Goal: Communication & Community: Answer question/provide support

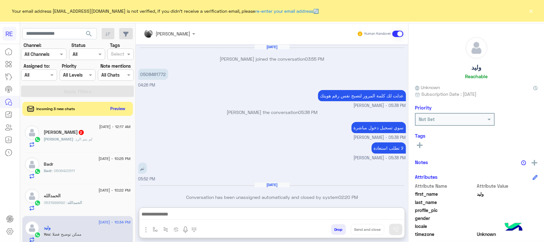
scroll to position [101, 0]
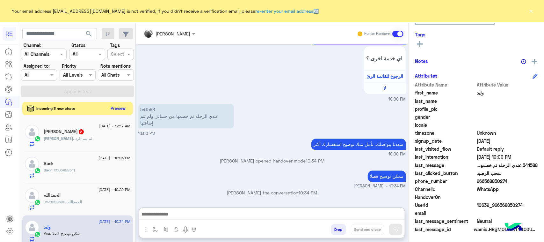
click at [117, 105] on button "Preview" at bounding box center [118, 108] width 20 height 9
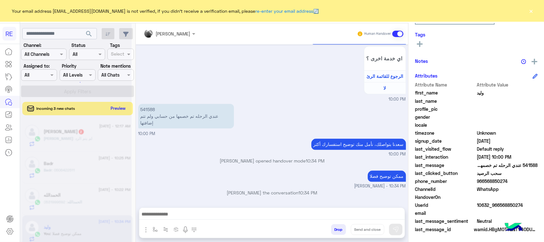
scroll to position [693, 0]
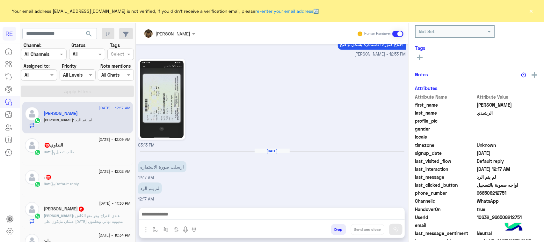
scroll to position [100, 0]
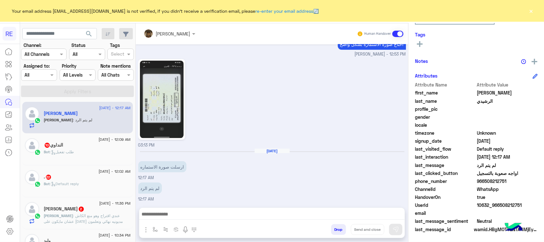
click at [105, 225] on span ": عندي اقتراح وهو منع الكاش عشان مايكون على [DATE] مديونيه نهائي وتعلمون المناد…" at bounding box center [83, 221] width 79 height 16
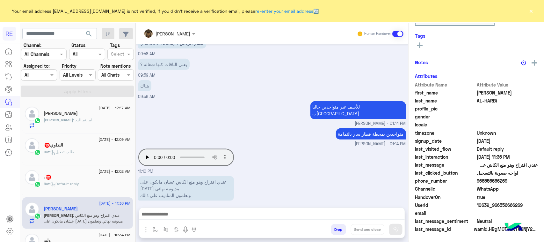
scroll to position [101, 0]
click at [183, 183] on p "عندي اقتراح وهو منع الكاش عشان مايكون على [DATE] مديونيه نهائي وتعلمون المناديب…" at bounding box center [186, 188] width 96 height 25
click at [187, 190] on p "عندي اقتراح وهو منع الكاش عشان مايكون على [DATE] مديونيه نهائي وتعلمون المناديب…" at bounding box center [186, 188] width 96 height 25
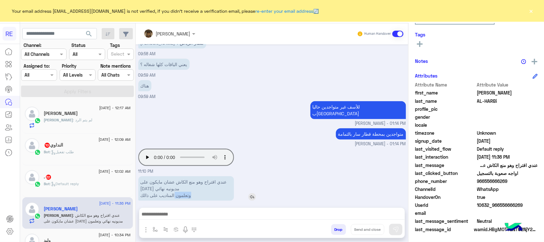
click at [187, 190] on p "عندي اقتراح وهو منع الكاش عشان مايكون على [DATE] مديونيه نهائي وتعلمون المناديب…" at bounding box center [186, 188] width 96 height 25
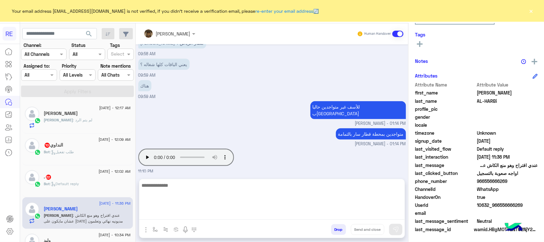
click at [189, 218] on textarea at bounding box center [271, 200] width 265 height 38
type textarea "*******"
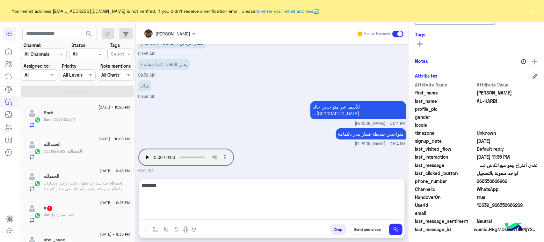
scroll to position [80, 0]
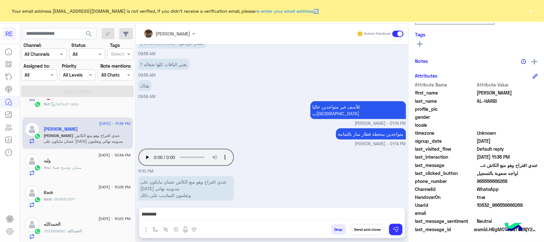
click at [75, 111] on div "Bot : Default reply" at bounding box center [87, 106] width 87 height 11
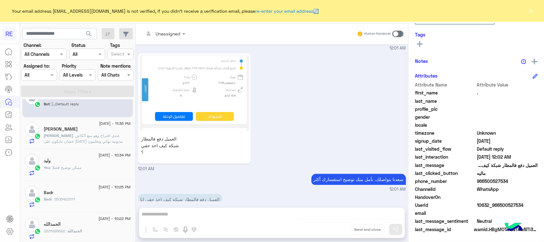
scroll to position [639, 0]
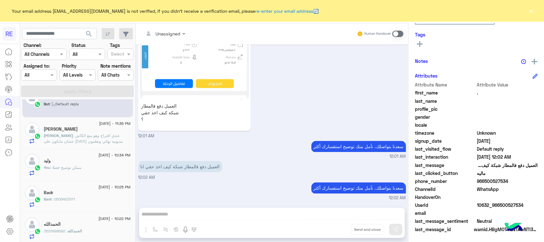
click at [396, 35] on span at bounding box center [397, 34] width 11 height 6
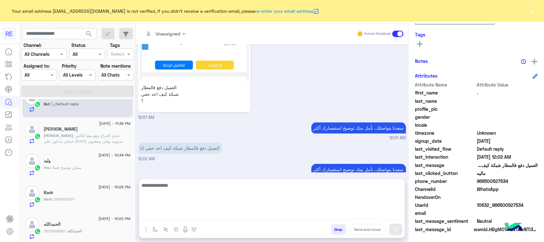
click at [232, 214] on textarea at bounding box center [271, 200] width 265 height 38
type textarea "*"
type textarea "**********"
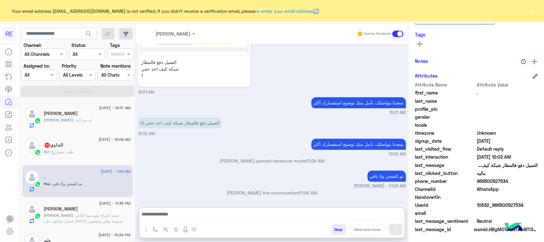
scroll to position [697, 0]
click at [82, 159] on div "Bot : طلب تفعيل" at bounding box center [87, 154] width 87 height 11
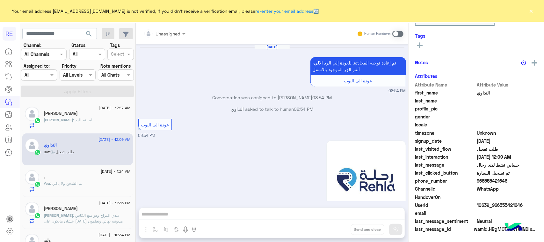
scroll to position [1062, 0]
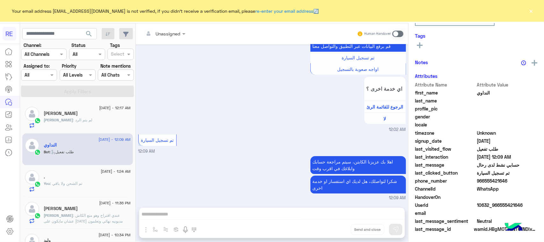
click at [69, 112] on h5 "[PERSON_NAME]" at bounding box center [61, 113] width 34 height 5
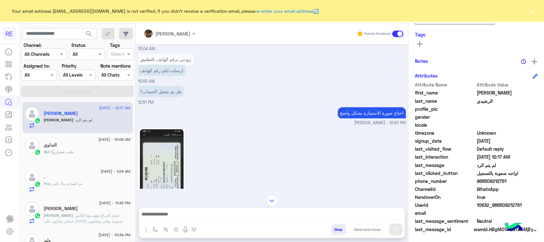
scroll to position [346, 0]
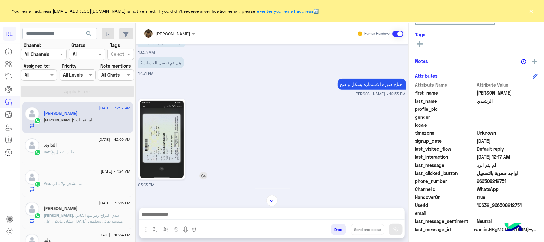
click at [161, 142] on img at bounding box center [162, 138] width 44 height 77
drag, startPoint x: 511, startPoint y: 207, endPoint x: 499, endPoint y: 206, distance: 11.6
click at [499, 206] on div "Attribute Name Attribute Value first_name [PERSON_NAME] last_name [PERSON_NAME]…" at bounding box center [476, 157] width 123 height 152
click at [233, 201] on div at bounding box center [272, 200] width 272 height 11
click at [240, 211] on div at bounding box center [271, 215] width 265 height 16
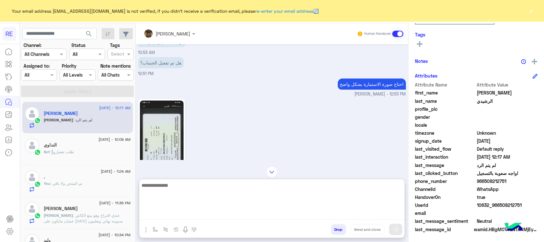
click at [240, 216] on textarea at bounding box center [271, 200] width 265 height 38
type textarea "**********"
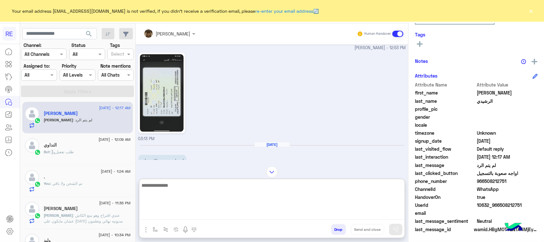
scroll to position [446, 0]
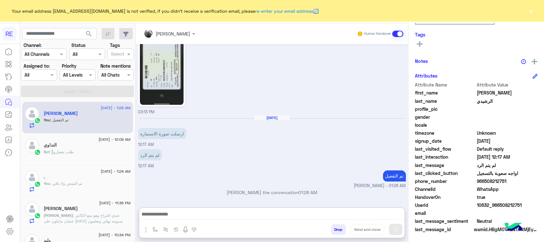
click at [70, 149] on span ": طلب تفعيل" at bounding box center [62, 151] width 24 height 5
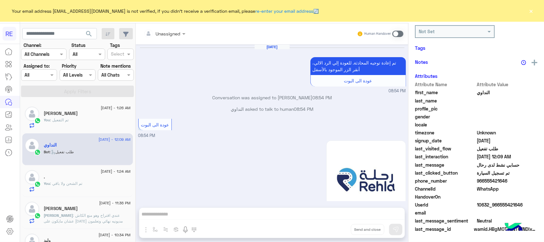
scroll to position [1062, 0]
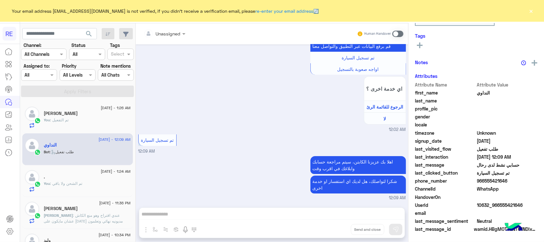
click at [72, 184] on span ": تم الشحن ولا باقي" at bounding box center [66, 183] width 32 height 5
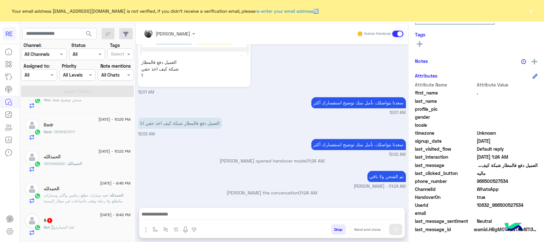
scroll to position [159, 0]
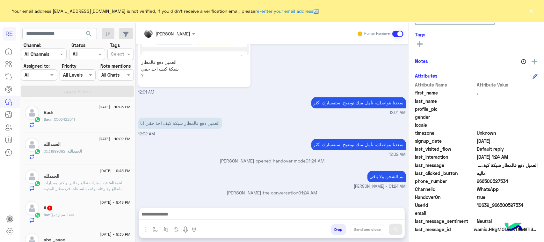
click at [69, 214] on span ": فئة السيارة" at bounding box center [62, 214] width 24 height 5
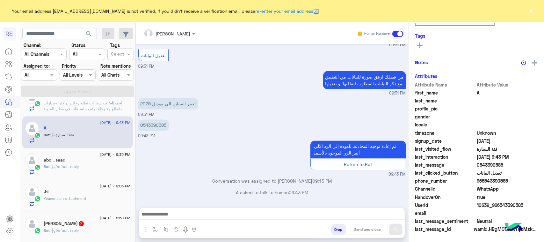
scroll to position [101, 0]
click at [61, 220] on div "[DATE] - 8:58 PM" at bounding box center [87, 218] width 87 height 4
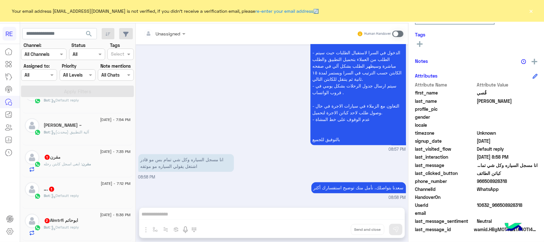
scroll to position [438, 0]
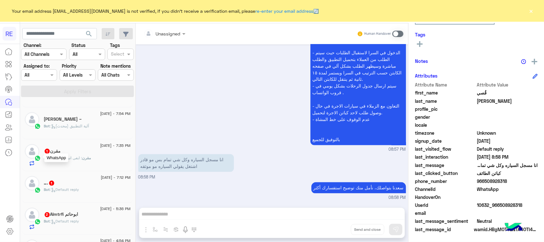
click at [41, 160] on div at bounding box center [38, 157] width 8 height 7
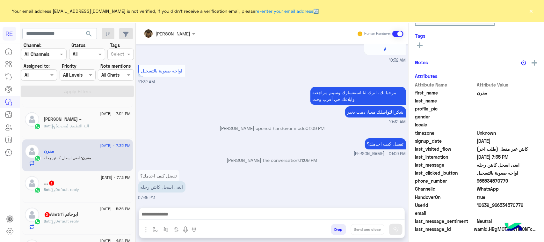
scroll to position [101, 0]
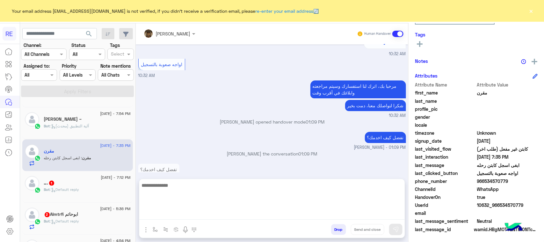
click at [190, 214] on textarea at bounding box center [271, 200] width 265 height 38
paste textarea "**********"
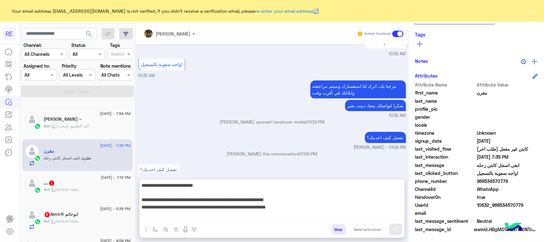
scroll to position [55, 0]
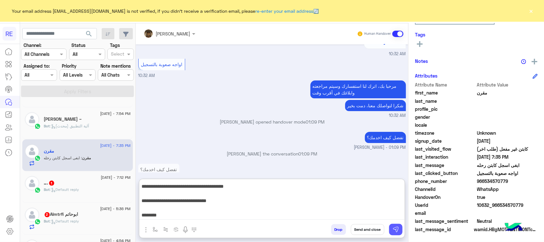
type textarea "**********"
click at [400, 229] on button at bounding box center [395, 228] width 13 height 11
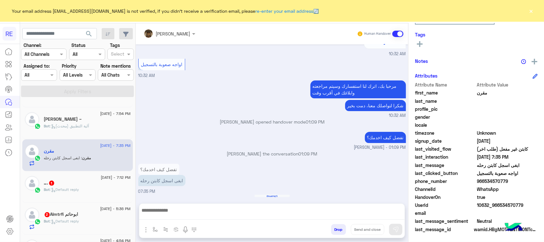
scroll to position [1145, 0]
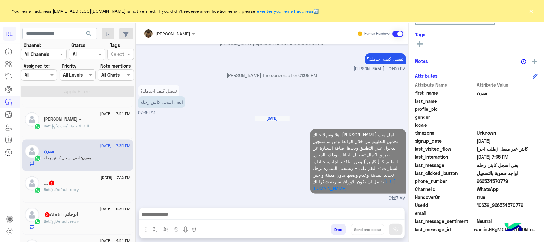
click at [75, 192] on span ": Default reply" at bounding box center [64, 189] width 29 height 5
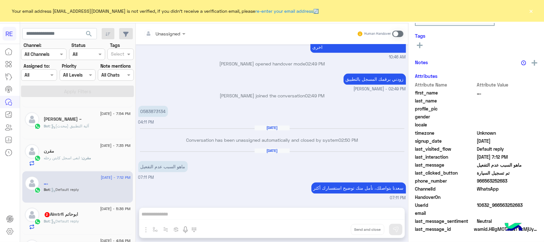
scroll to position [101, 0]
click at [78, 217] on h5 "ابوحاتم Almtrfi 2" at bounding box center [61, 214] width 34 height 5
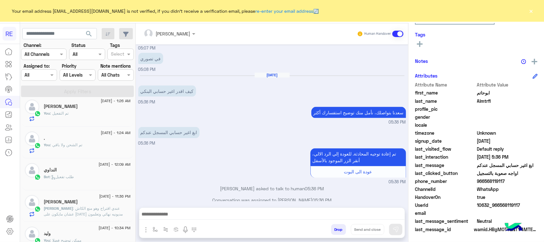
scroll to position [83, 0]
